Goal: Book appointment/travel/reservation

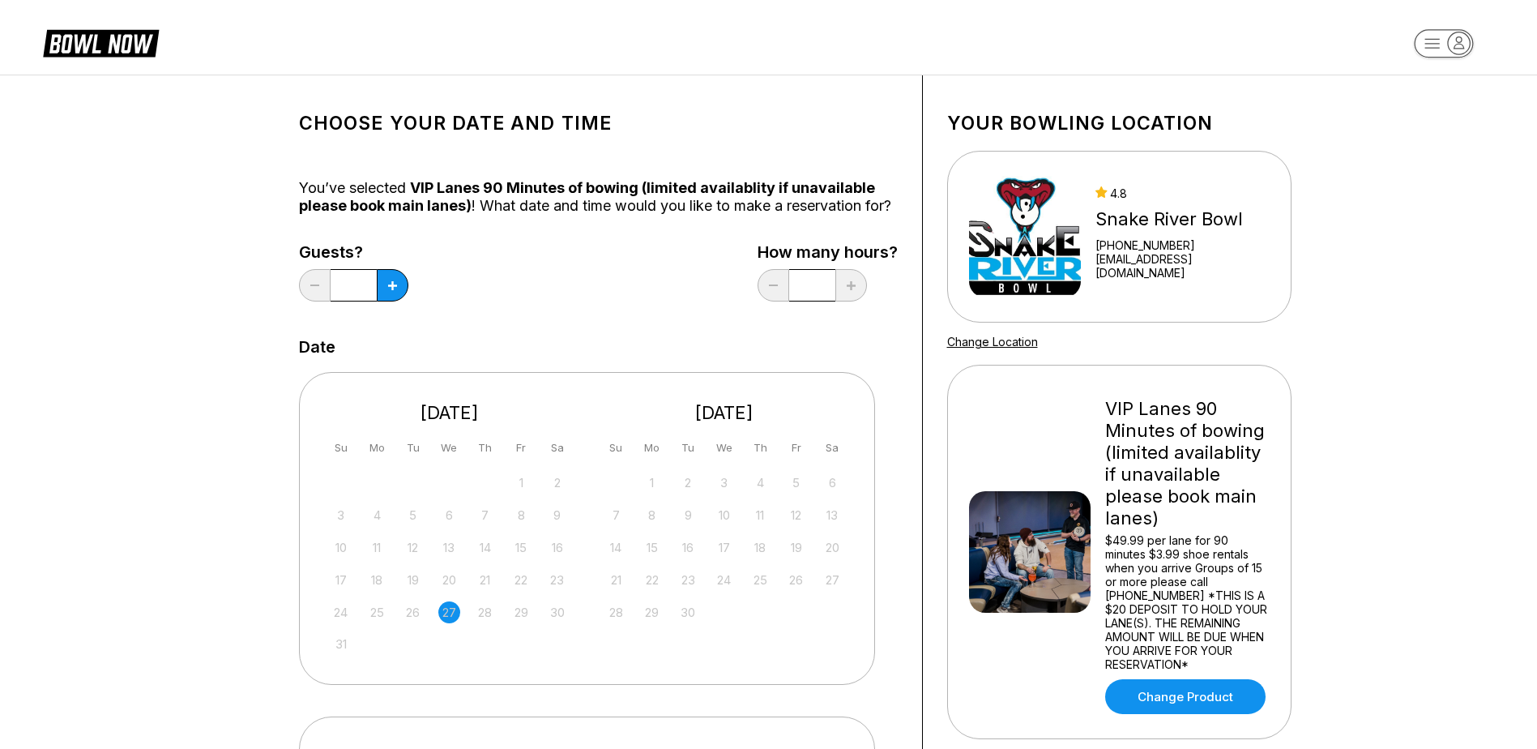
scroll to position [81, 0]
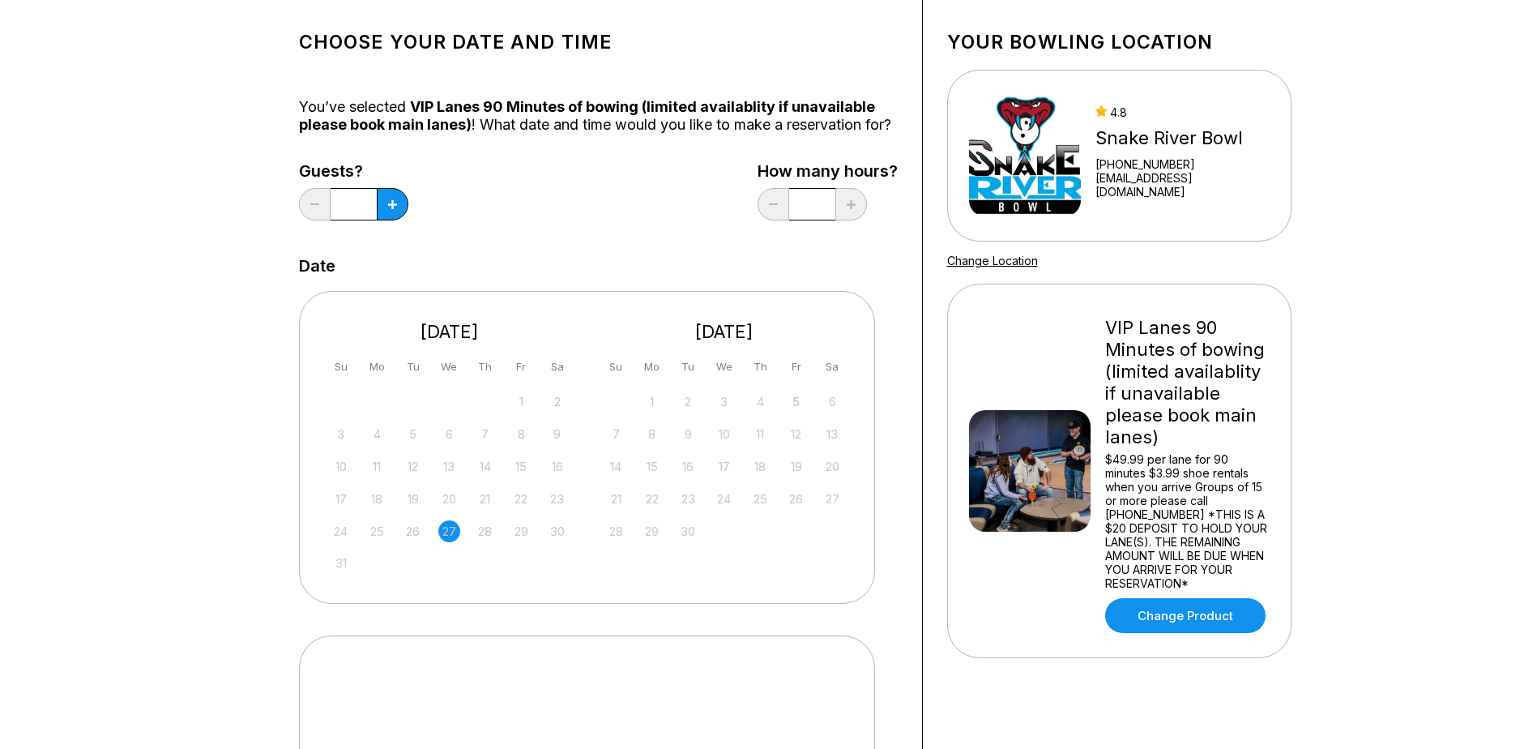
click at [372, 220] on input "*" at bounding box center [354, 204] width 46 height 32
click at [387, 220] on button at bounding box center [393, 204] width 32 height 32
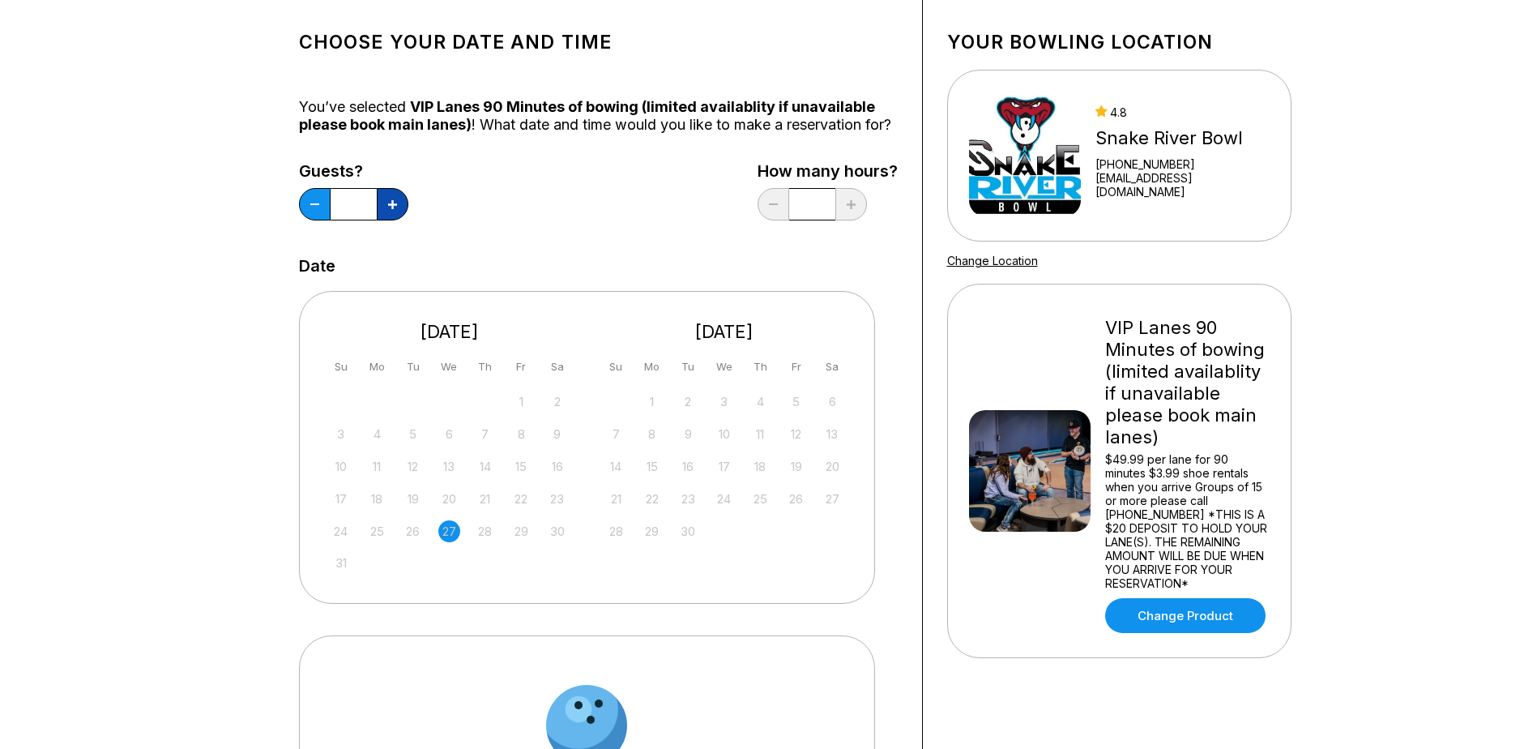
click at [387, 220] on button at bounding box center [393, 204] width 32 height 32
type input "*"
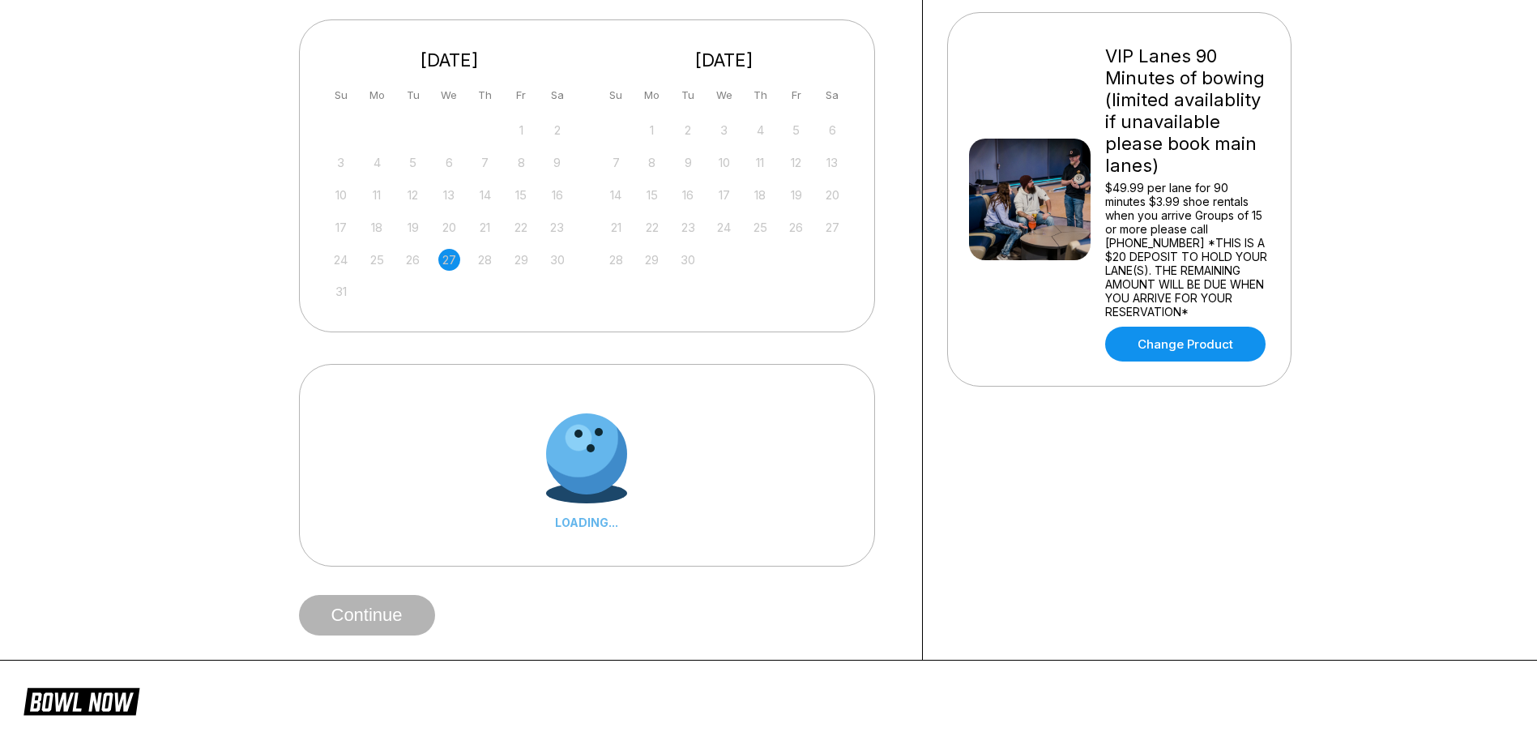
scroll to position [324, 0]
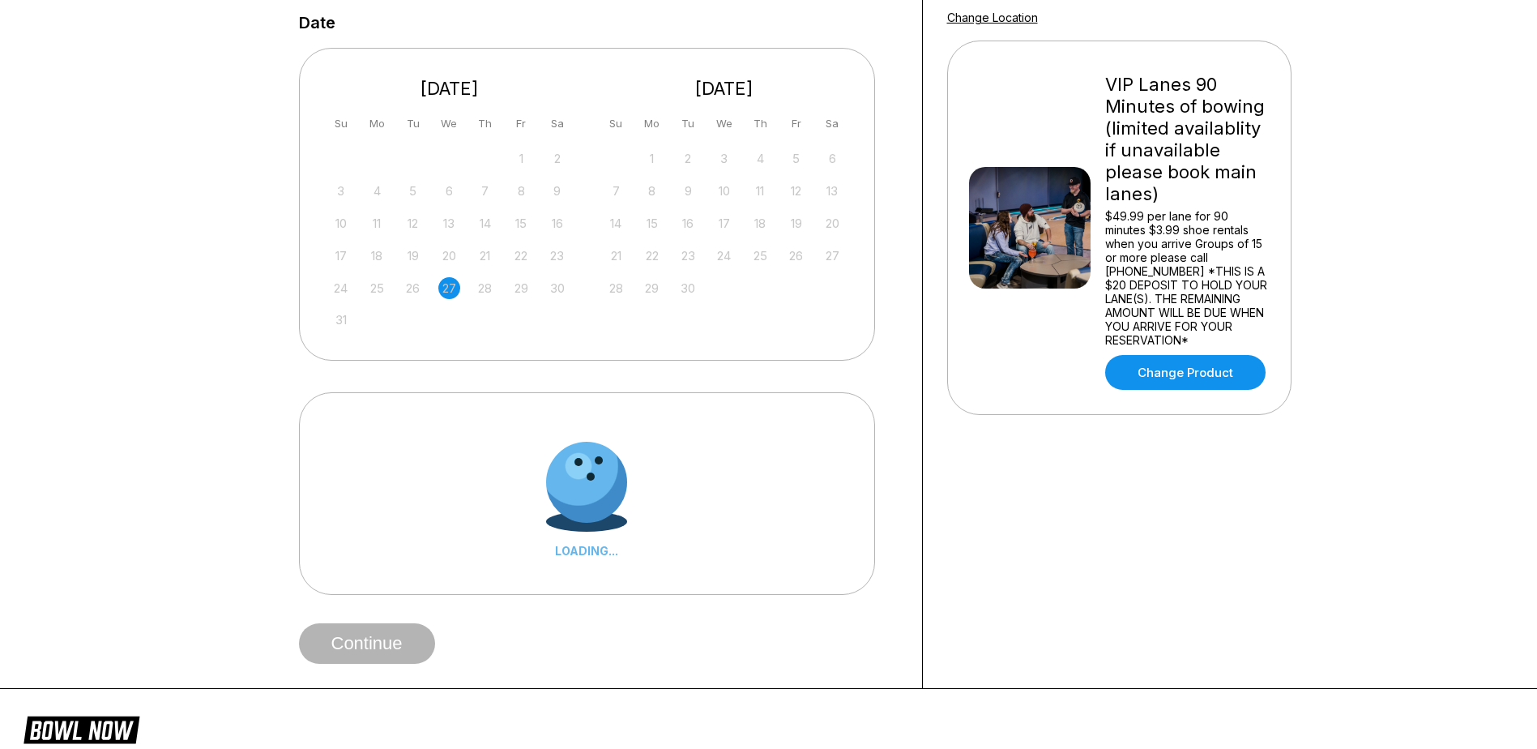
click at [473, 299] on div "24 25 26 27 28 29 30" at bounding box center [449, 287] width 243 height 24
click at [485, 299] on div "28" at bounding box center [485, 288] width 22 height 22
click at [580, 308] on div "August 2025 Su Mo Tu We Th Fr Sa 27 28 29 30 31 1 2 3 4 5 6 7 8 9 10 11 12 13 1…" at bounding box center [587, 204] width 576 height 312
click at [581, 470] on div at bounding box center [586, 481] width 103 height 103
click at [599, 505] on div at bounding box center [586, 481] width 114 height 114
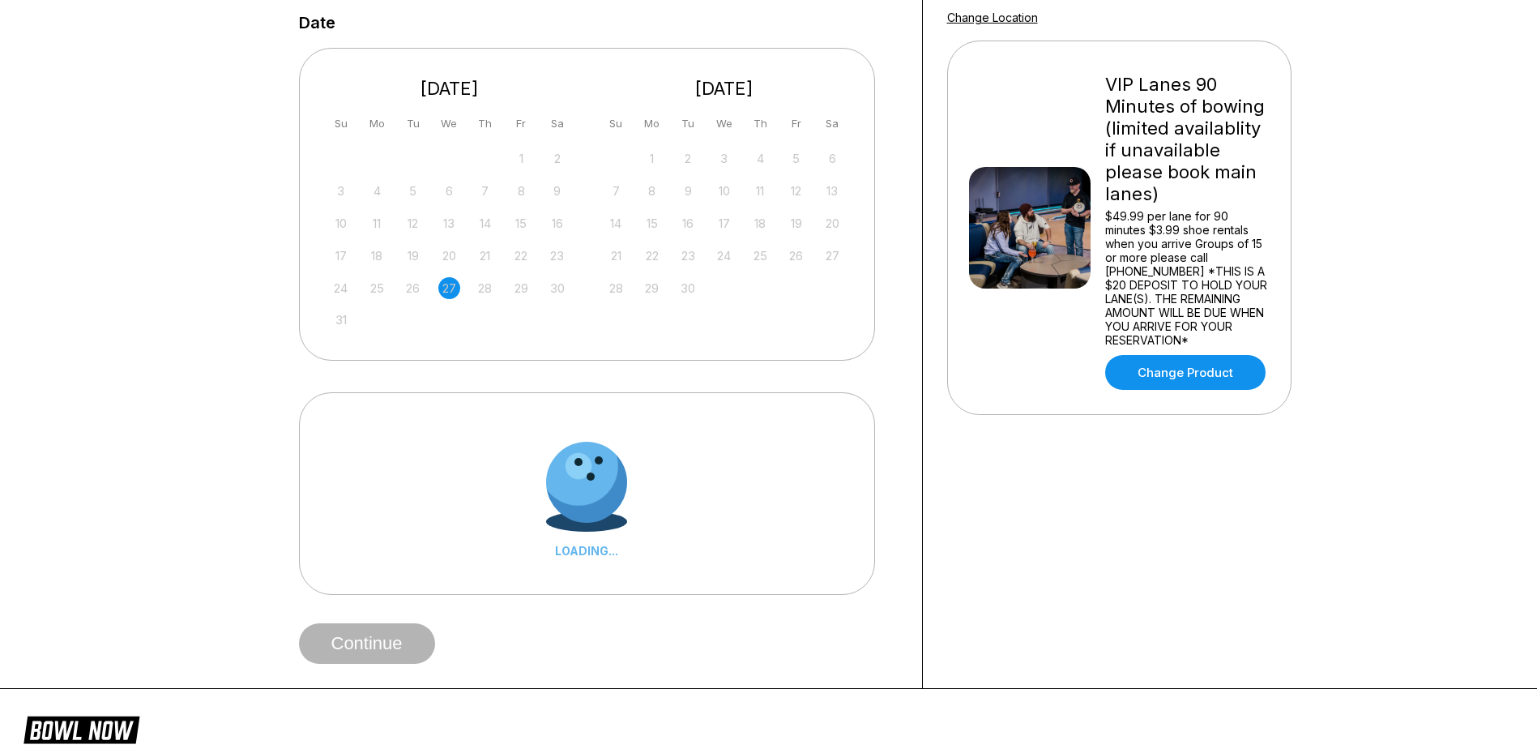
click at [358, 663] on div "Continue" at bounding box center [598, 643] width 599 height 41
click at [366, 652] on span "Continue" at bounding box center [367, 644] width 136 height 16
click at [451, 299] on div "27" at bounding box center [449, 288] width 22 height 22
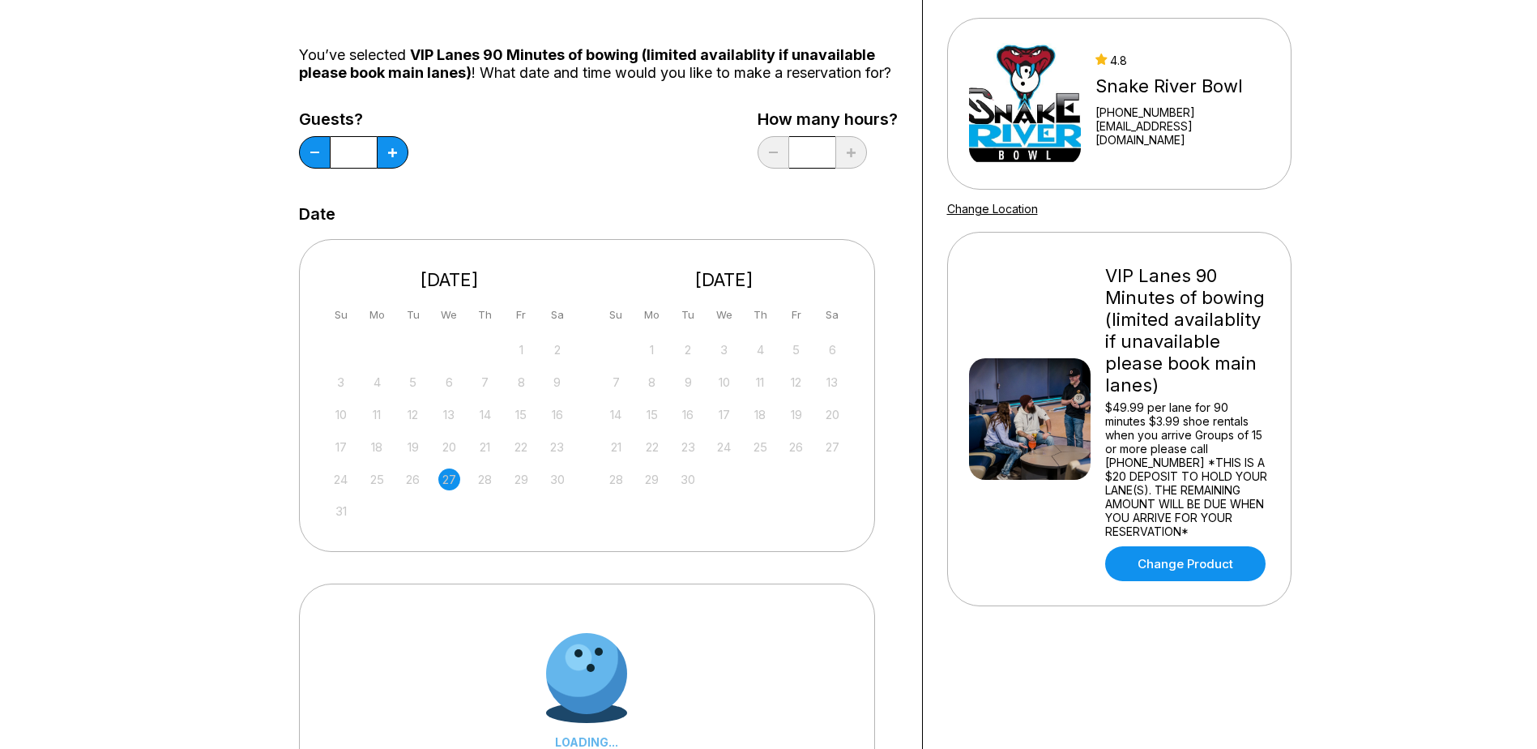
scroll to position [162, 0]
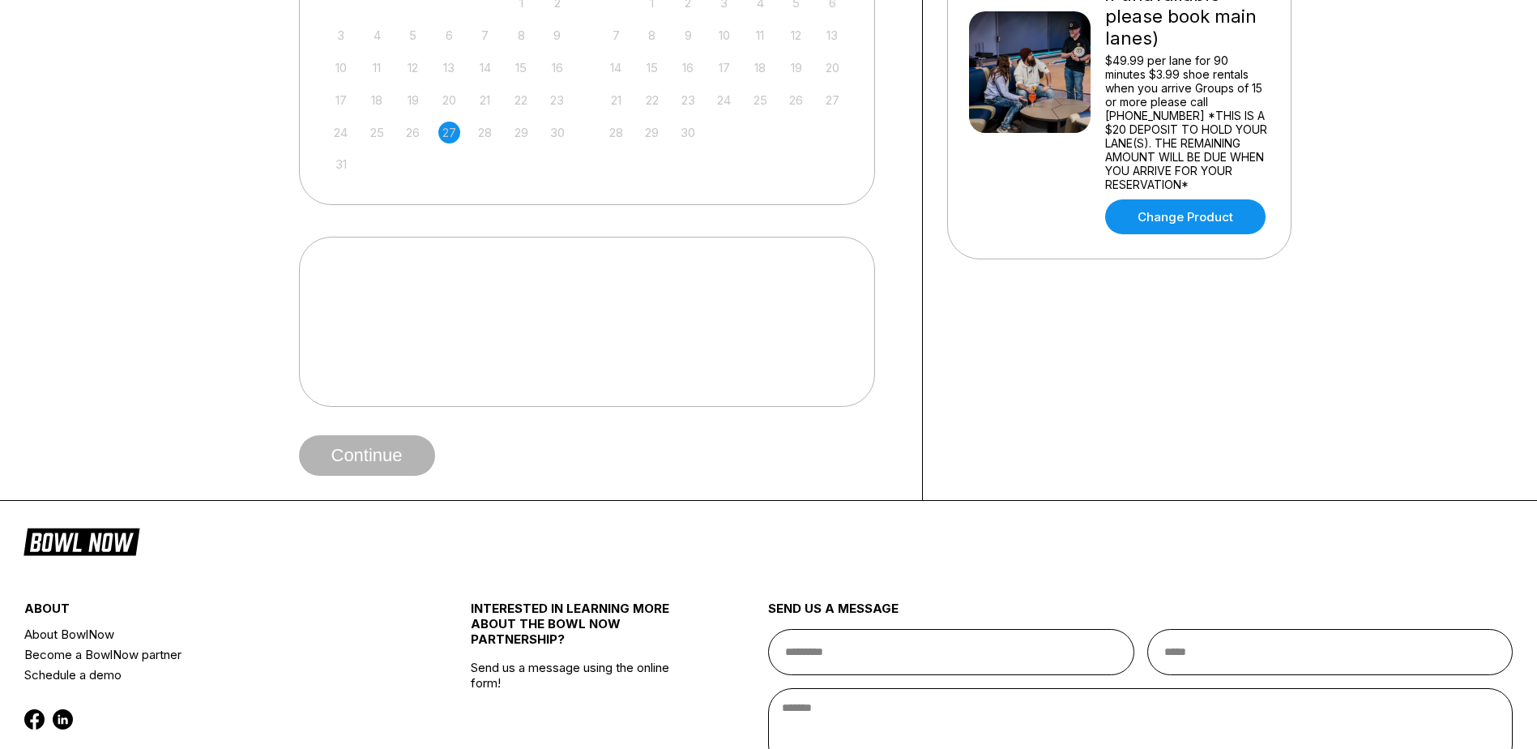
scroll to position [486, 0]
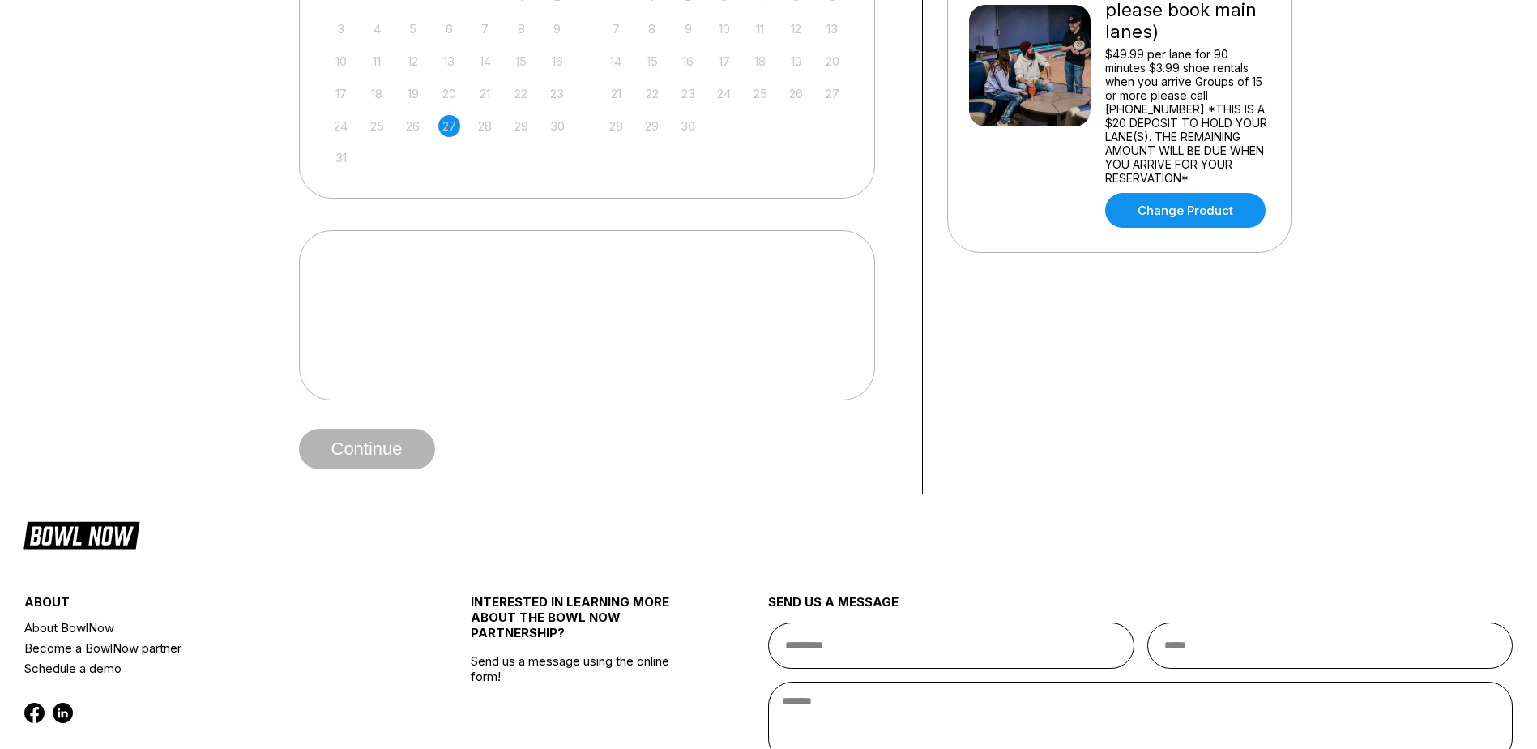
click at [342, 469] on div "Continue" at bounding box center [598, 449] width 599 height 41
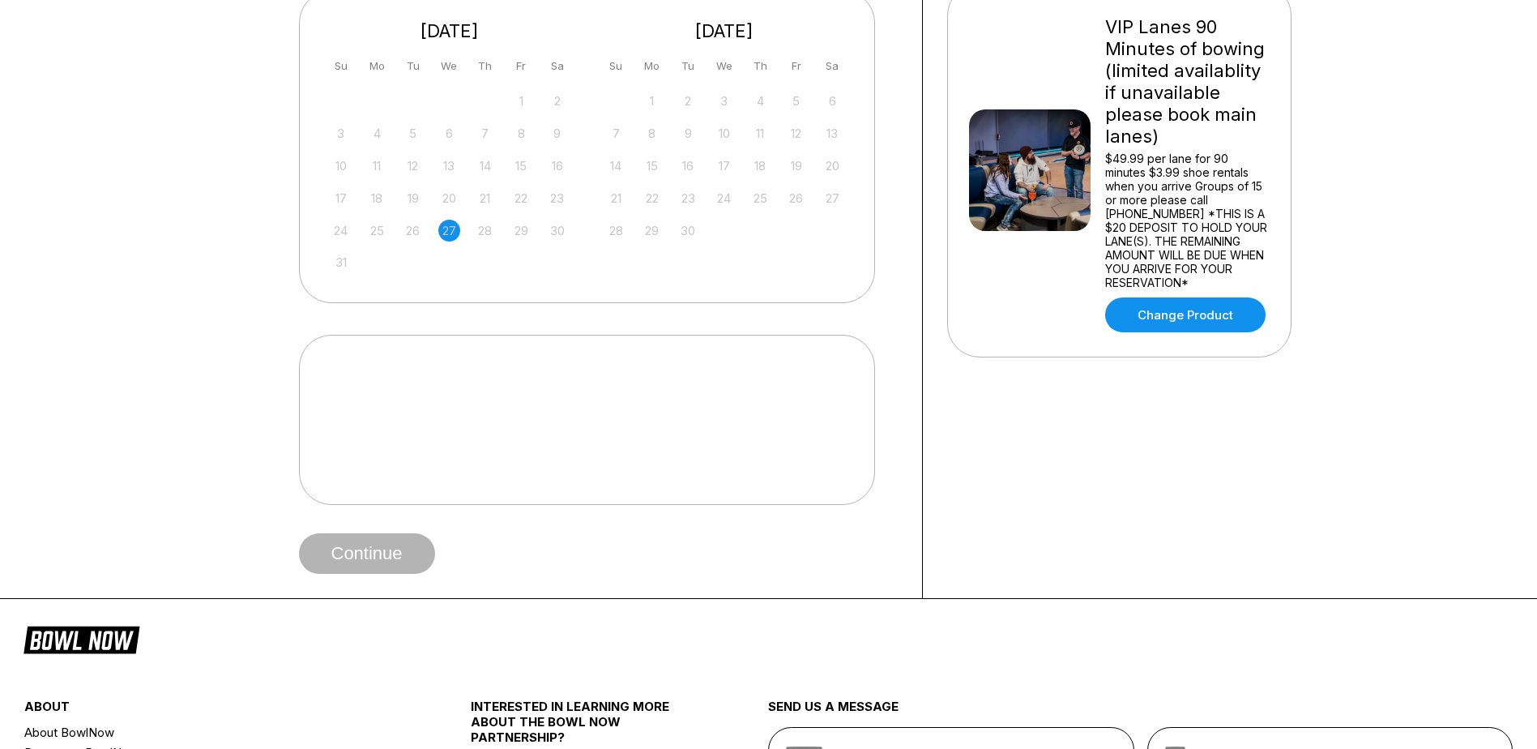
scroll to position [162, 0]
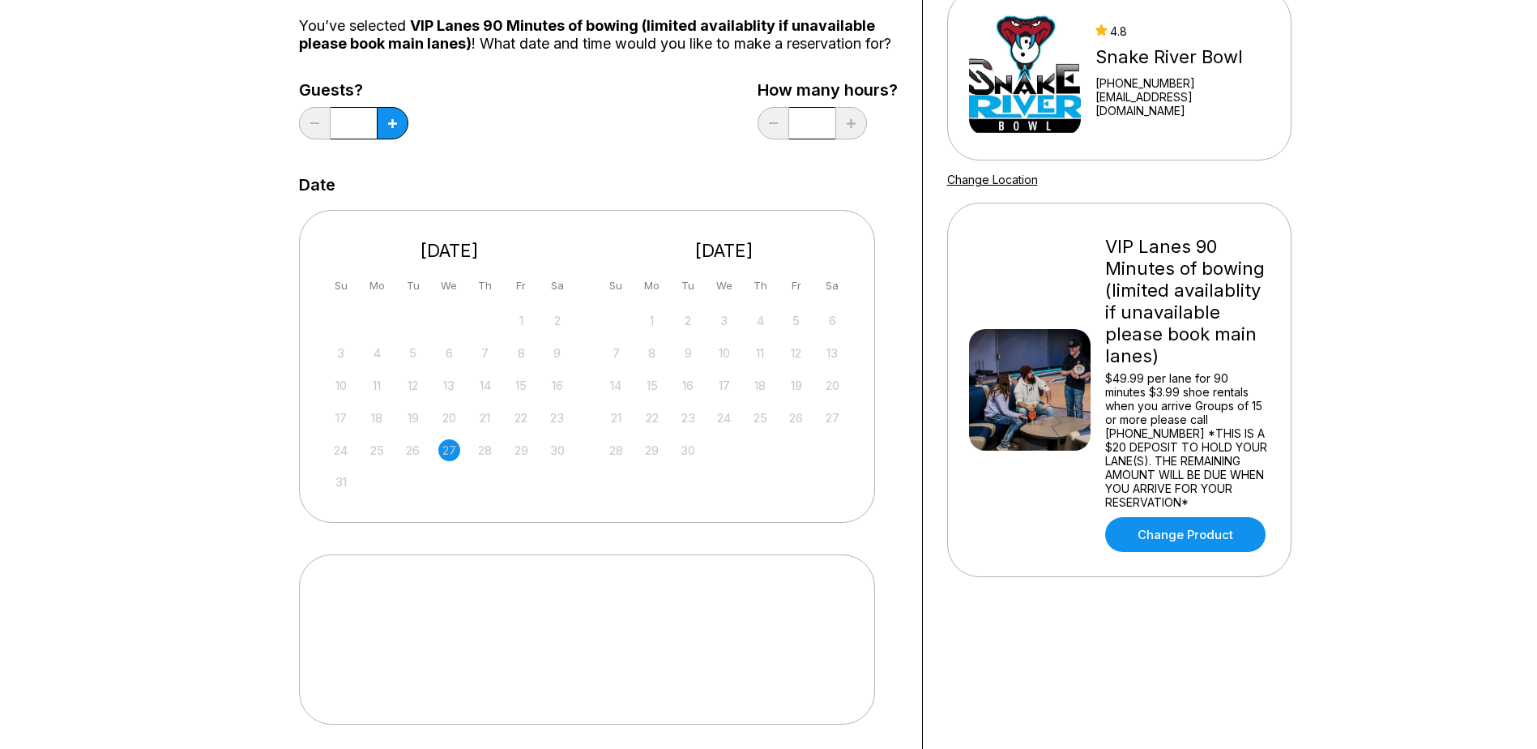
click at [472, 454] on div "24 25 26 27 28 29 30" at bounding box center [449, 449] width 243 height 24
click at [544, 429] on div "17 18 19 20 21 22 23" at bounding box center [449, 416] width 243 height 24
drag, startPoint x: 614, startPoint y: 376, endPoint x: 670, endPoint y: 375, distance: 55.9
click at [626, 364] on div "7 8 9 10 11 12 13" at bounding box center [724, 351] width 243 height 24
drag, startPoint x: 670, startPoint y: 375, endPoint x: 674, endPoint y: 402, distance: 27.0
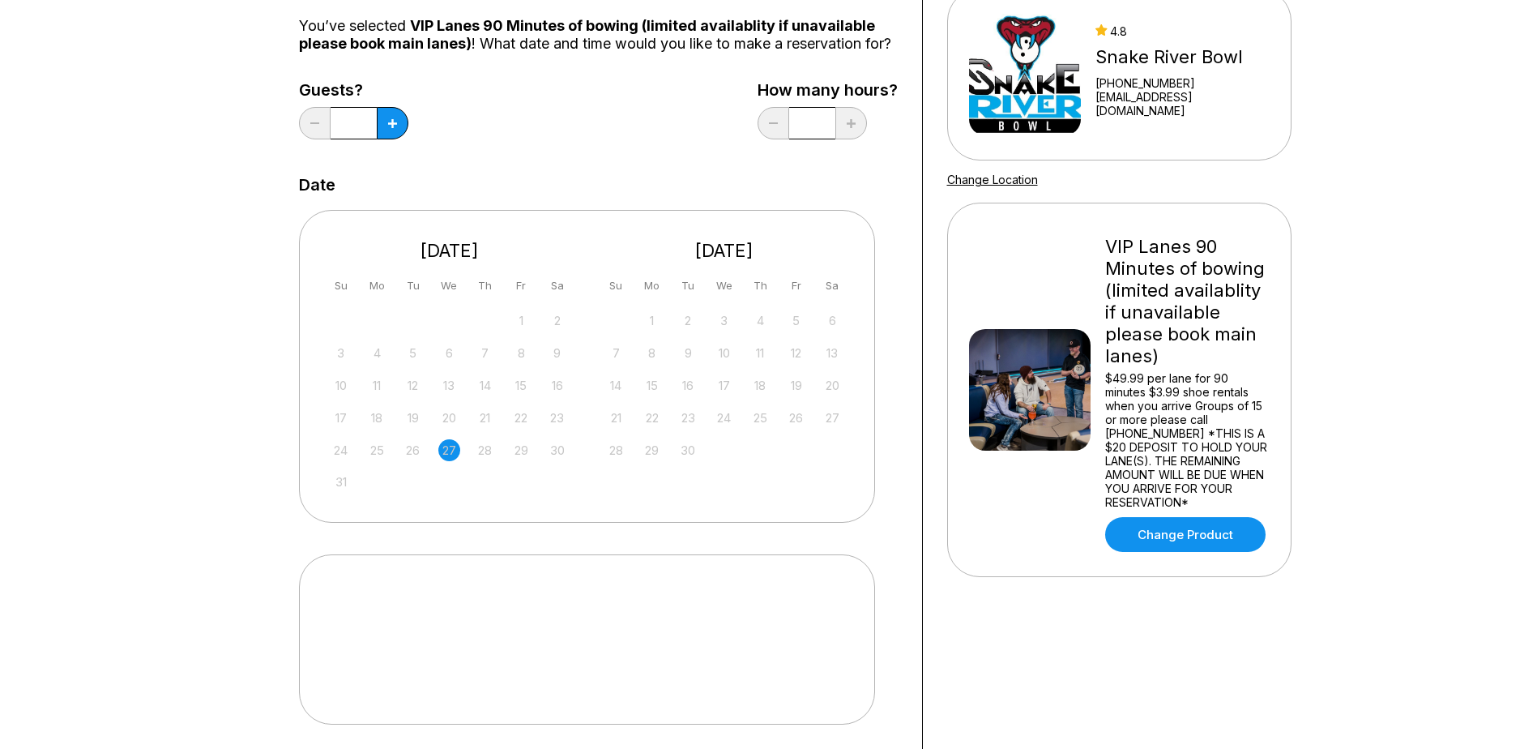
click at [674, 402] on div "1 2 3 4 5 6 7 8 9 10 11 12 13 14 15 16 17 18 19 20 21 22 23 24 25 26 27 28 29 3…" at bounding box center [724, 384] width 243 height 153
drag, startPoint x: 674, startPoint y: 402, endPoint x: 668, endPoint y: 422, distance: 21.3
click at [667, 429] on div "21 22 23 24 25 26 27" at bounding box center [724, 416] width 243 height 24
click at [693, 396] on div "16" at bounding box center [688, 385] width 22 height 22
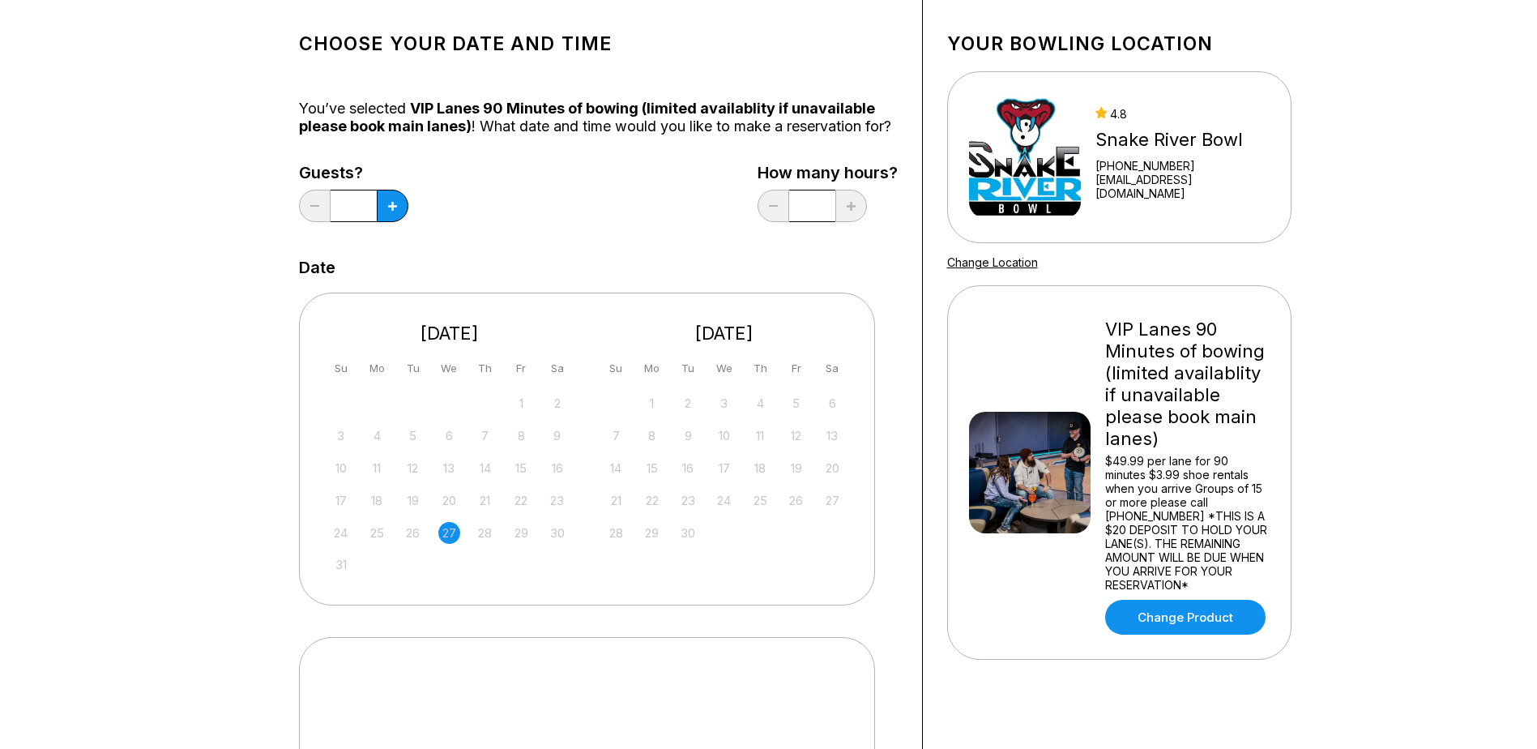
scroll to position [0, 0]
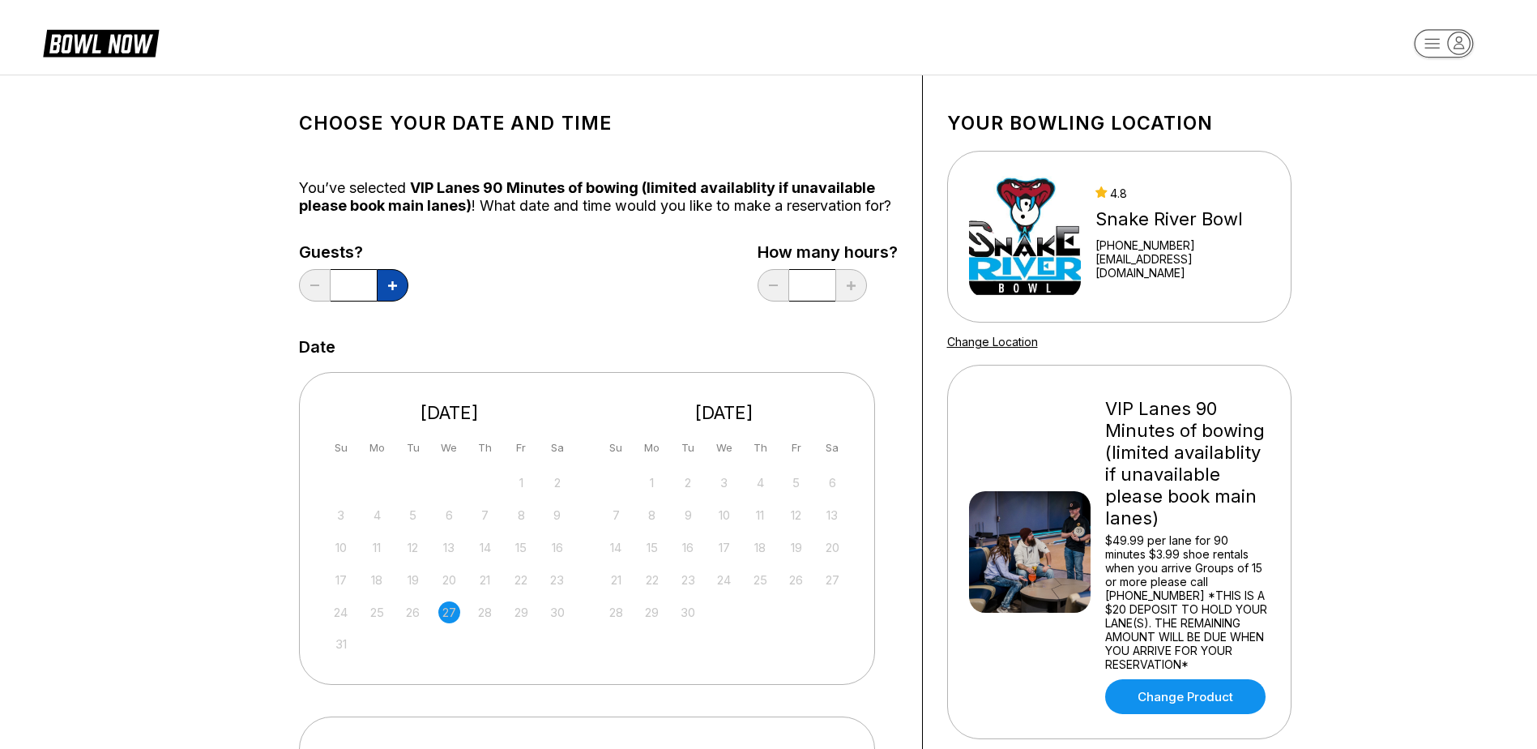
click at [392, 290] on icon at bounding box center [392, 285] width 9 height 9
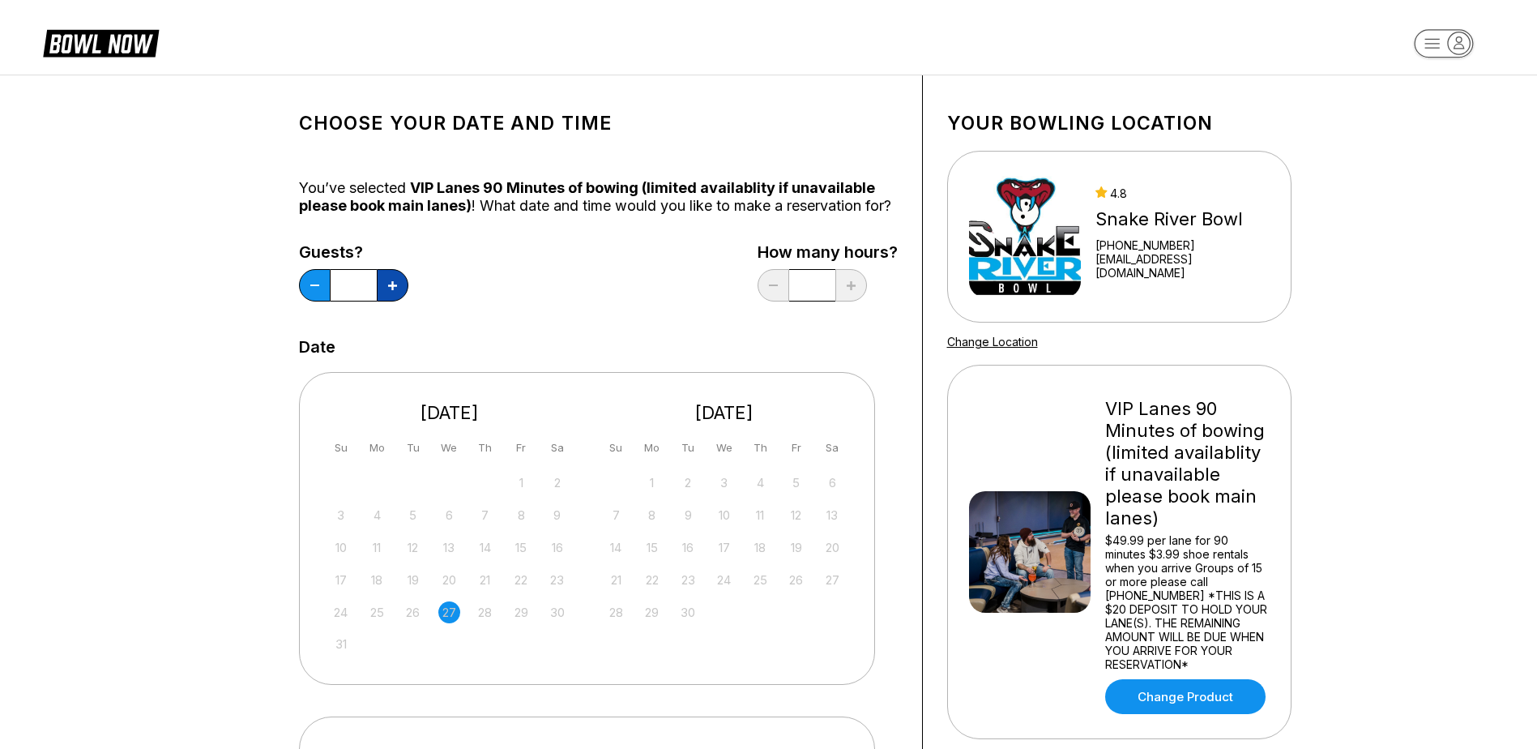
click at [392, 290] on icon at bounding box center [392, 285] width 9 height 9
click at [314, 286] on icon at bounding box center [314, 285] width 9 height 2
type input "*"
click at [1184, 230] on div "Snake River Bowl" at bounding box center [1181, 219] width 173 height 22
click at [1175, 221] on div "Snake River Bowl" at bounding box center [1181, 219] width 173 height 22
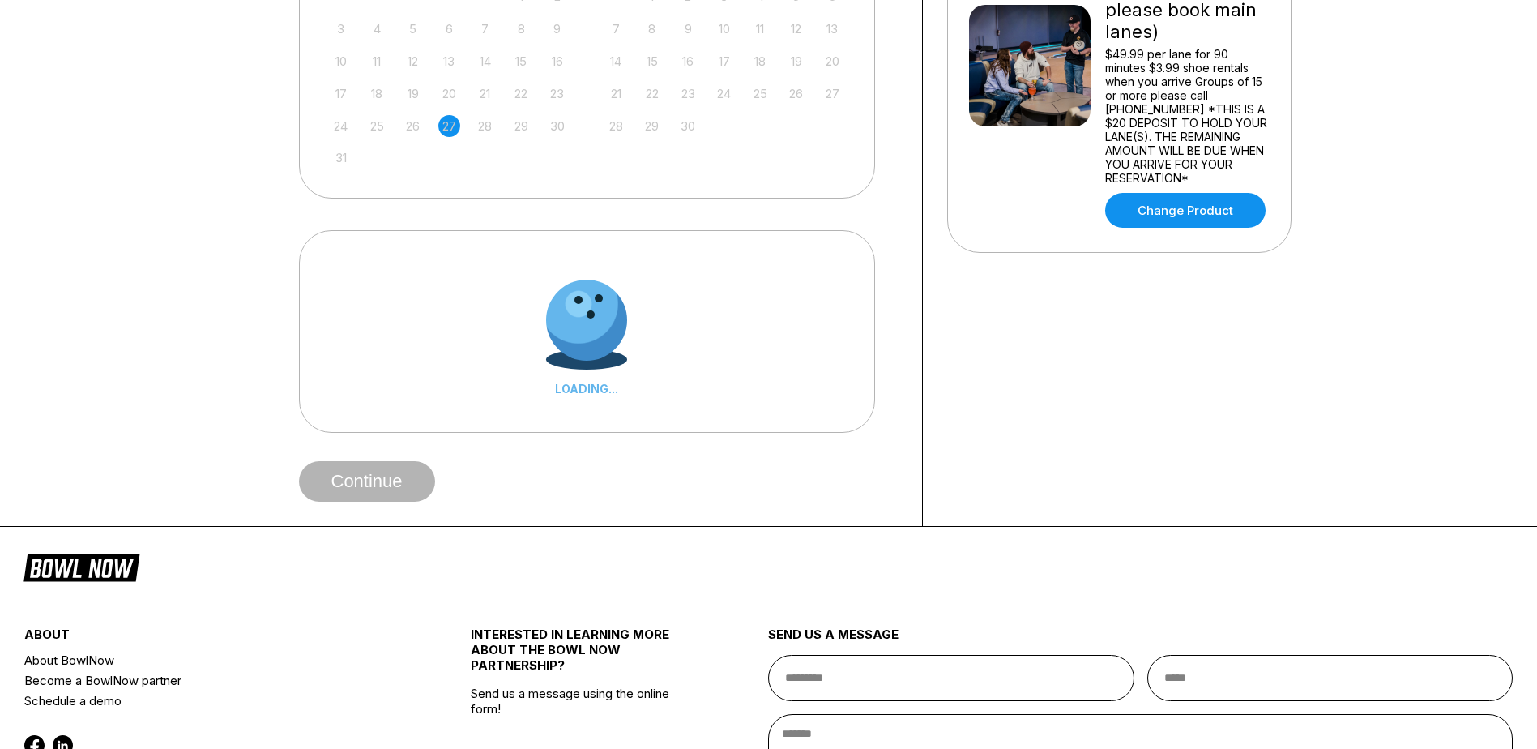
click at [592, 318] on div at bounding box center [586, 319] width 113 height 113
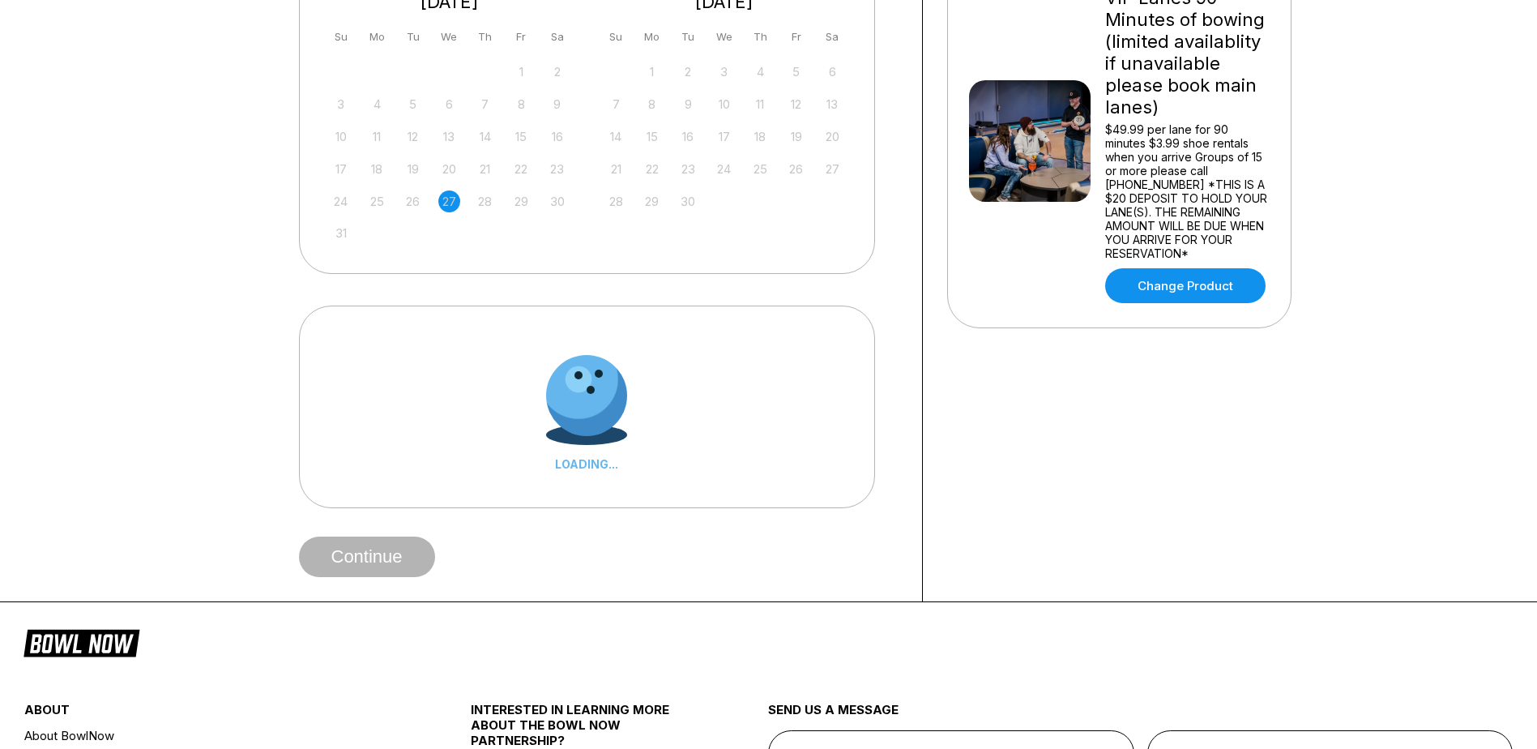
scroll to position [567, 0]
